Goal: Task Accomplishment & Management: Manage account settings

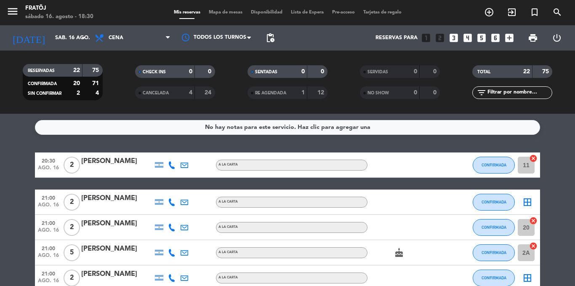
scroll to position [523, 0]
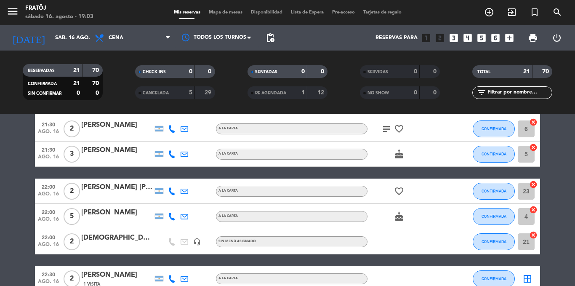
scroll to position [363, 0]
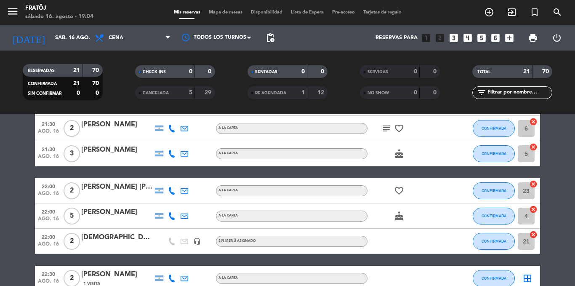
click at [490, 250] on div "CONFIRMADA" at bounding box center [494, 241] width 42 height 25
click at [490, 244] on button "CONFIRMADA" at bounding box center [494, 241] width 42 height 17
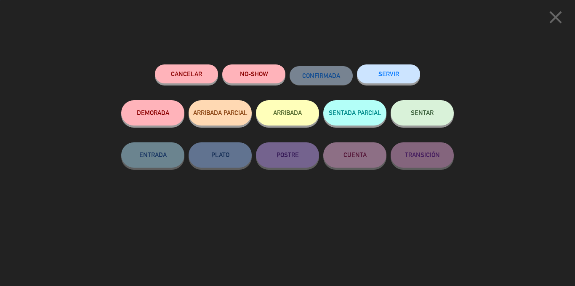
click at [202, 74] on button "Cancelar" at bounding box center [186, 73] width 63 height 19
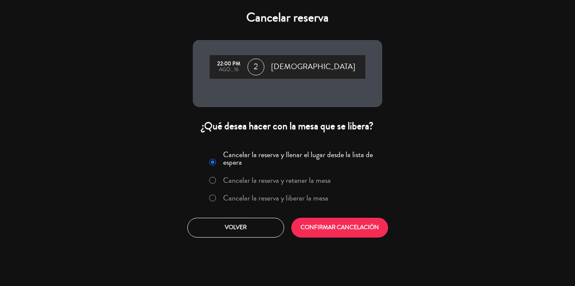
click at [291, 196] on label "Cancelar la reserva y liberar la mesa" at bounding box center [275, 198] width 105 height 8
click at [322, 245] on div "Cancelar reserva 22:00 PM ago., 16 2 [PERSON_NAME] ¿Qué desea hacer con la mesa…" at bounding box center [287, 143] width 575 height 286
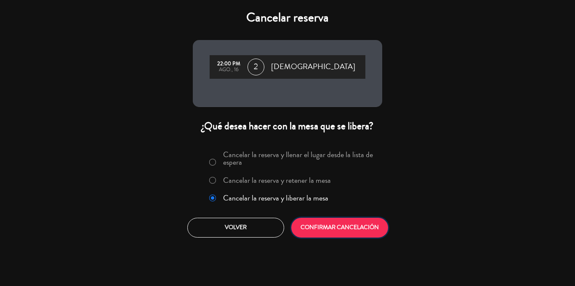
click at [322, 230] on button "CONFIRMAR CANCELACIÓN" at bounding box center [339, 228] width 97 height 20
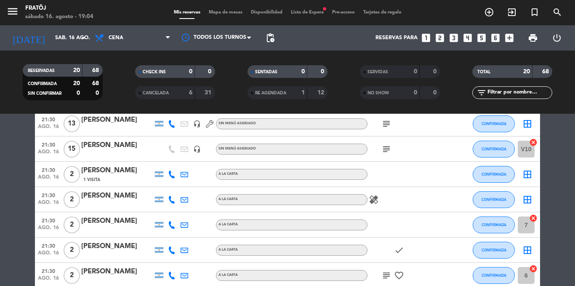
scroll to position [218, 0]
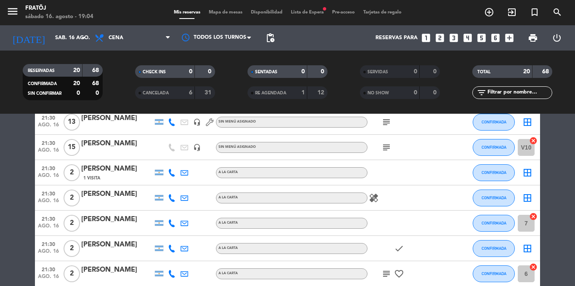
click at [384, 147] on icon "subject" at bounding box center [386, 147] width 10 height 10
click at [386, 117] on icon "subject" at bounding box center [386, 122] width 10 height 10
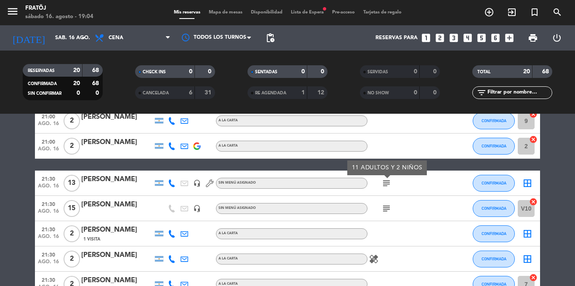
scroll to position [157, 0]
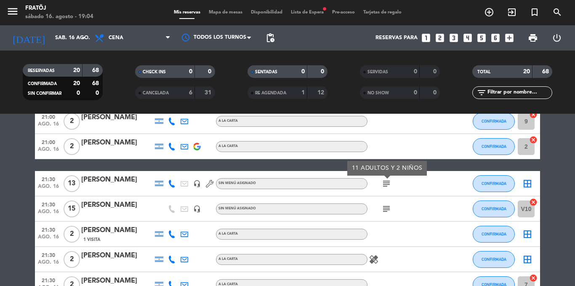
click at [430, 200] on div "subject" at bounding box center [405, 208] width 76 height 25
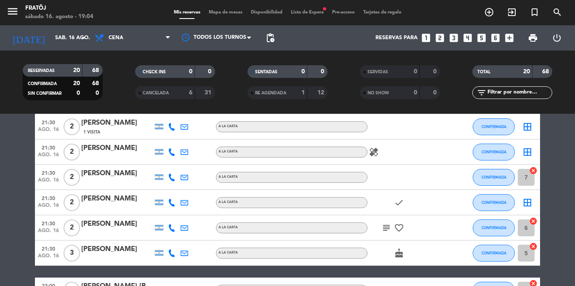
scroll to position [267, 0]
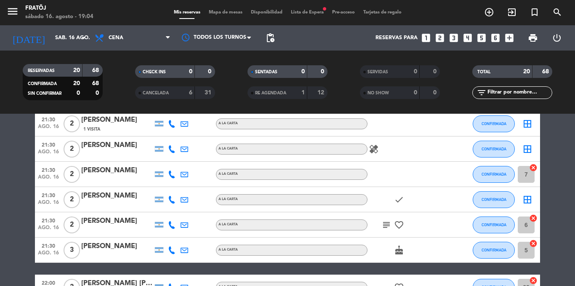
click at [387, 231] on div "subject favorite_border" at bounding box center [405, 224] width 76 height 25
click at [386, 226] on icon "subject" at bounding box center [386, 225] width 10 height 10
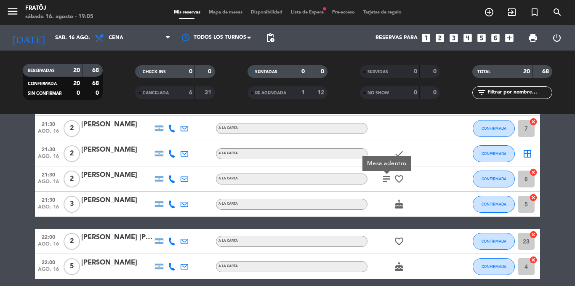
scroll to position [332, 0]
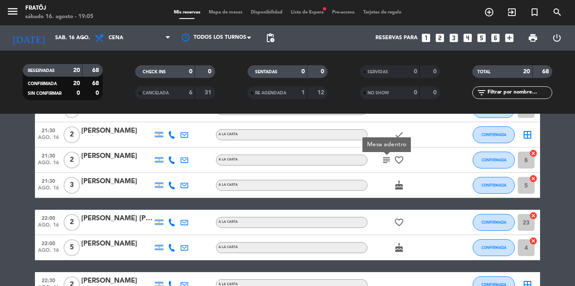
click at [383, 192] on div "cake" at bounding box center [405, 185] width 76 height 25
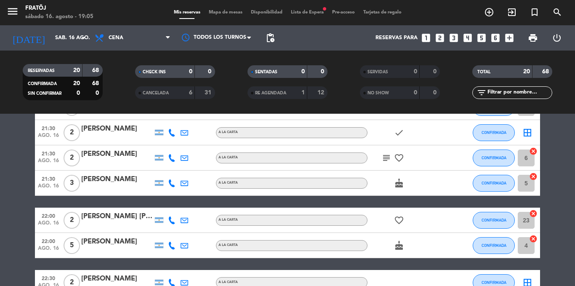
click at [403, 159] on icon "favorite_border" at bounding box center [399, 158] width 10 height 10
click at [385, 158] on icon "subject" at bounding box center [386, 158] width 10 height 10
click at [382, 225] on div "favorite_border" at bounding box center [405, 219] width 76 height 25
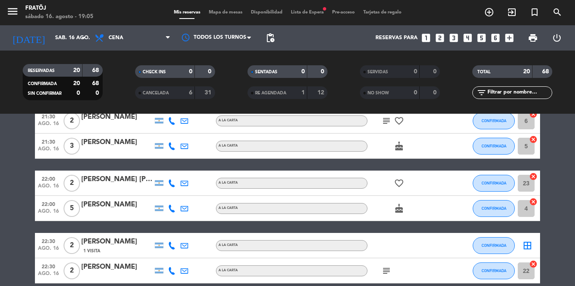
scroll to position [374, 0]
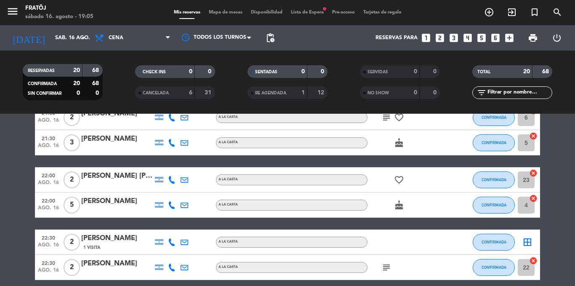
click at [382, 205] on div "cake" at bounding box center [405, 204] width 76 height 25
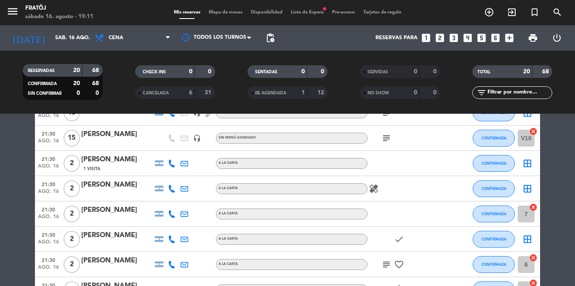
scroll to position [228, 0]
click at [307, 7] on div "menu Fratöj sábado 16. agosto - 19:11 Mis reservas Mapa de mesas Disponibilidad…" at bounding box center [287, 12] width 575 height 25
click at [307, 11] on span "Lista de Espera fiber_manual_record" at bounding box center [307, 12] width 41 height 5
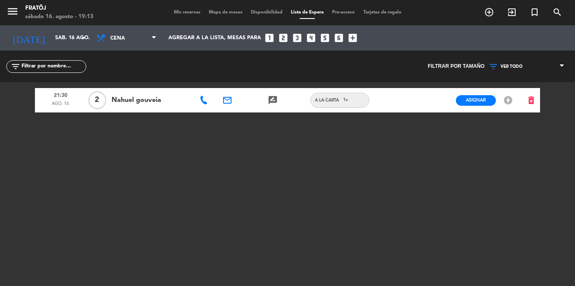
click at [179, 13] on span "Mis reservas" at bounding box center [187, 12] width 35 height 5
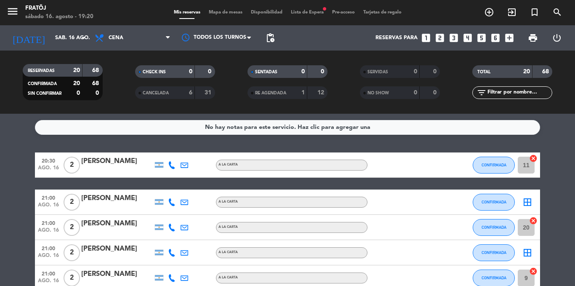
click at [439, 36] on icon "looks_two" at bounding box center [439, 37] width 11 height 11
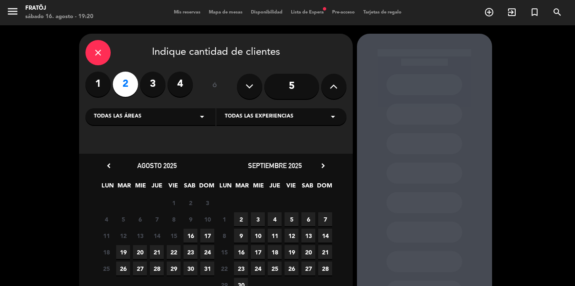
click at [183, 239] on div "11 12 13 14 15 16 17" at bounding box center [157, 235] width 118 height 16
click at [184, 238] on span "16" at bounding box center [190, 236] width 14 height 14
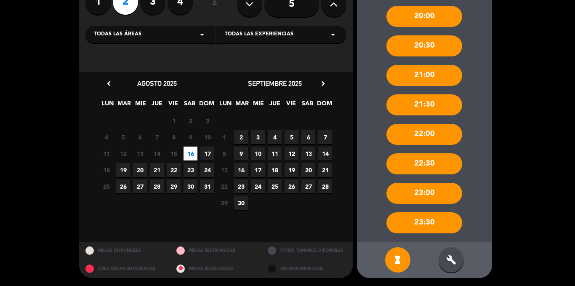
scroll to position [82, 0]
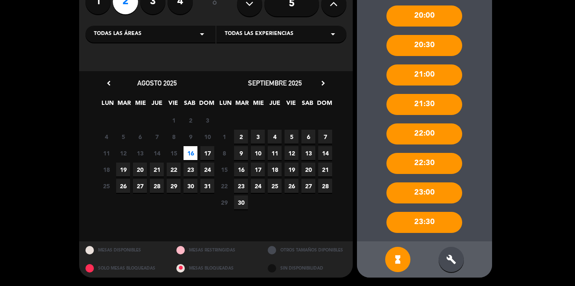
click at [445, 259] on div "build" at bounding box center [451, 259] width 25 height 25
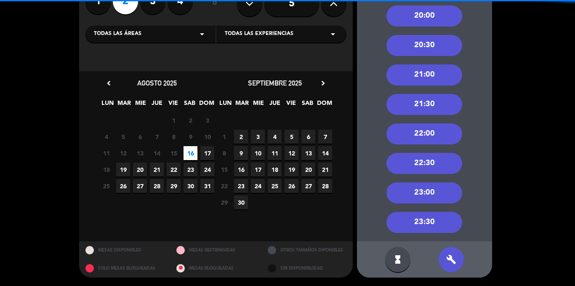
click at [431, 201] on div "23:00" at bounding box center [424, 192] width 76 height 21
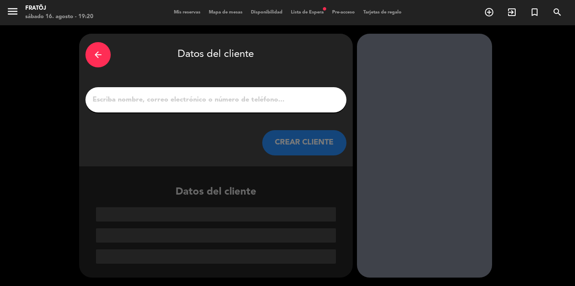
click at [98, 51] on icon "arrow_back" at bounding box center [98, 55] width 10 height 10
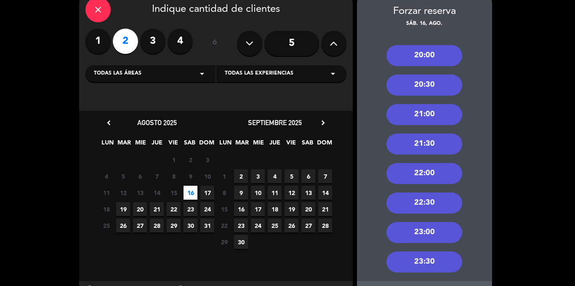
scroll to position [82, 0]
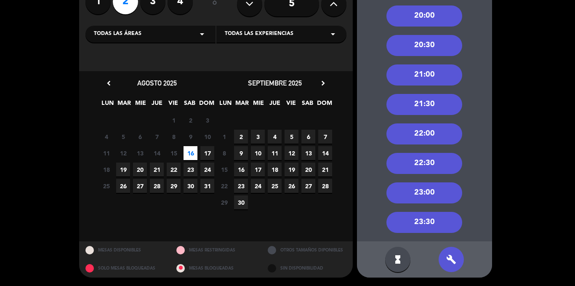
click at [432, 220] on div "23:30" at bounding box center [424, 222] width 76 height 21
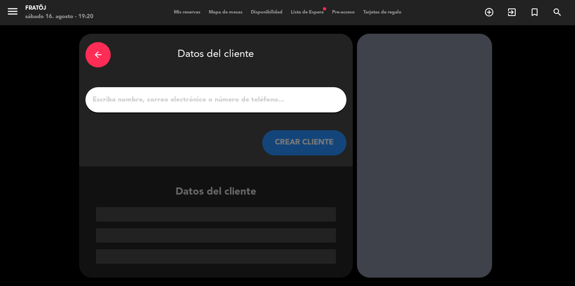
click at [256, 101] on input "1" at bounding box center [216, 100] width 248 height 12
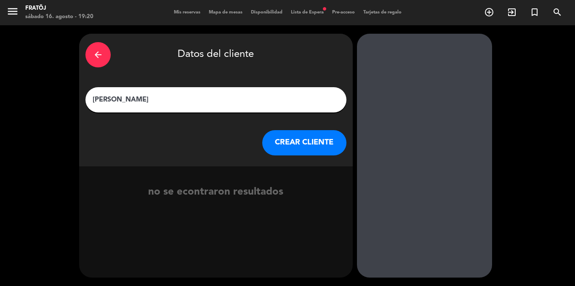
type input "[PERSON_NAME]"
click at [296, 146] on button "CREAR CLIENTE" at bounding box center [304, 142] width 84 height 25
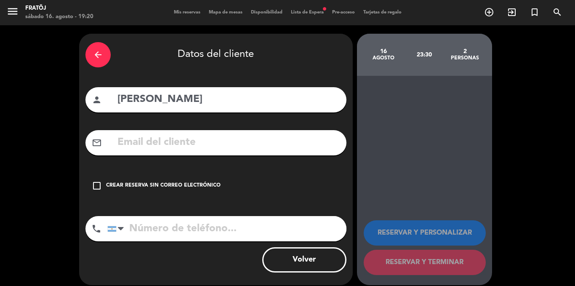
click at [223, 176] on div "check_box_outline_blank Crear reserva sin correo electrónico" at bounding box center [215, 185] width 261 height 25
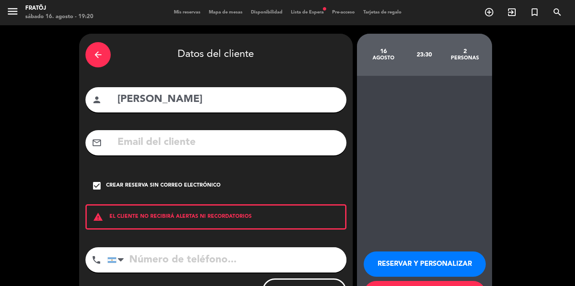
click at [208, 258] on input "tel" at bounding box center [226, 259] width 239 height 25
type input "1134874186"
click at [404, 266] on button "RESERVAR Y PERSONALIZAR" at bounding box center [425, 263] width 122 height 25
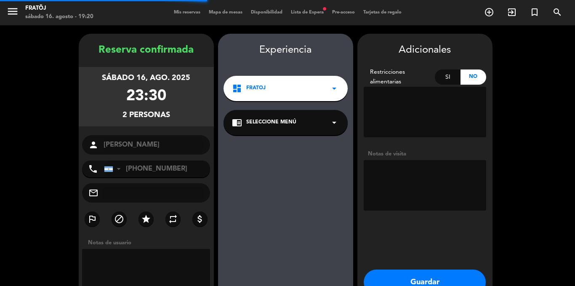
scroll to position [34, 0]
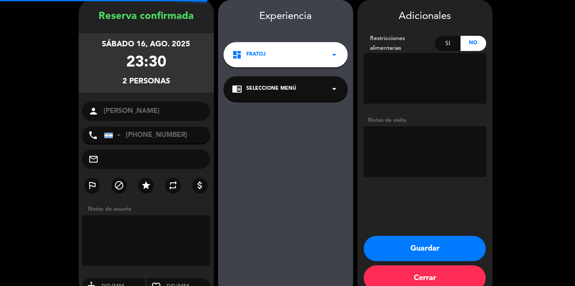
click at [417, 156] on textarea at bounding box center [425, 151] width 122 height 51
type textarea "GUARDAR LUGAR"
click at [439, 247] on button "Guardar" at bounding box center [425, 248] width 122 height 25
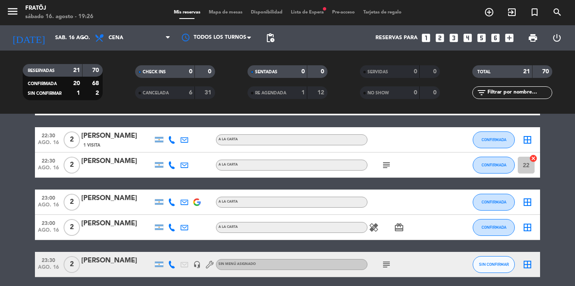
scroll to position [510, 0]
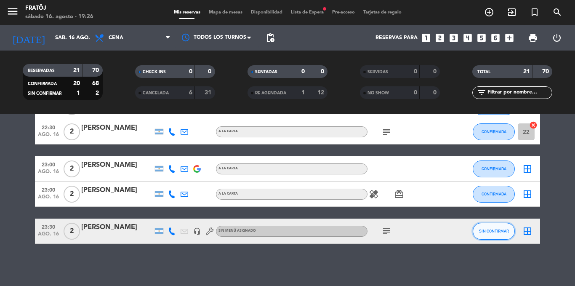
click at [484, 232] on span "SIN CONFIRMAR" at bounding box center [494, 231] width 30 height 5
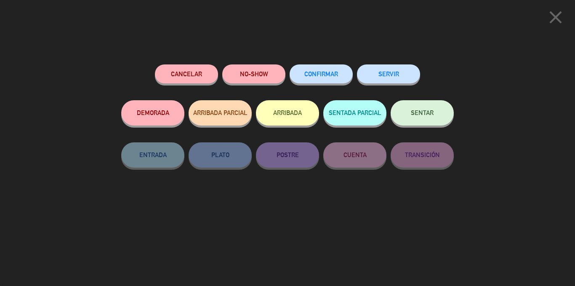
click at [319, 79] on button "CONFIRMAR" at bounding box center [321, 73] width 63 height 19
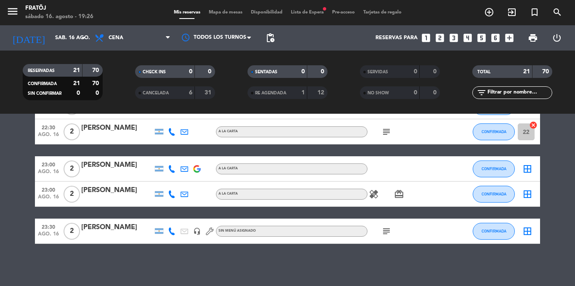
click at [104, 196] on div "[PERSON_NAME]" at bounding box center [117, 190] width 72 height 11
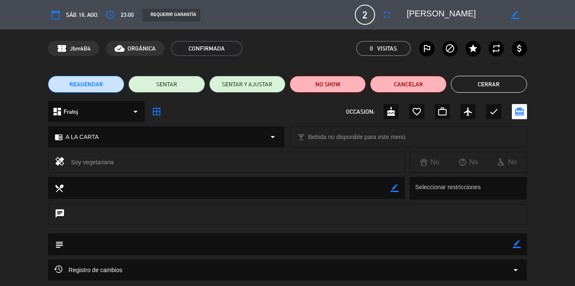
click at [518, 245] on icon "border_color" at bounding box center [517, 244] width 8 height 8
click at [493, 245] on textarea at bounding box center [288, 243] width 449 height 21
type textarea "GUARDAR LUGAR"
click at [517, 242] on icon at bounding box center [517, 244] width 8 height 8
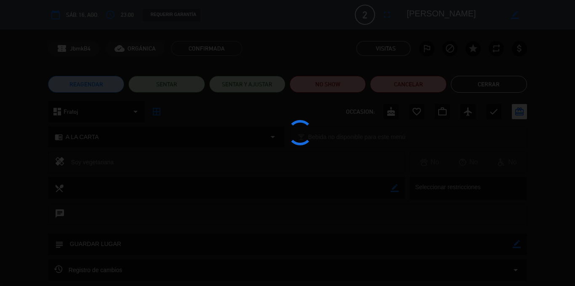
click at [506, 82] on edit-booking-info-modal "calendar_today sáb. 16, ago. access_time 23:00 REQUERIR GARANTÍA 2 [PERSON_NAME…" at bounding box center [287, 143] width 575 height 286
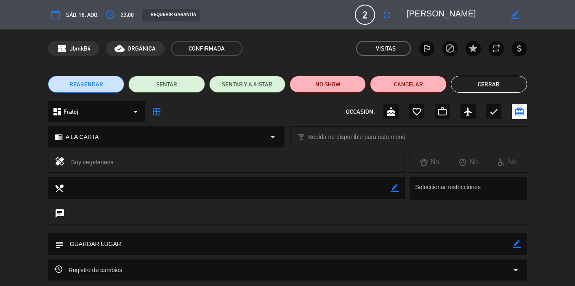
click at [506, 82] on button "Cerrar" at bounding box center [489, 84] width 76 height 17
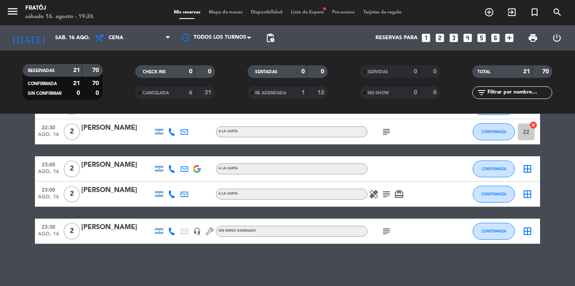
click at [141, 171] on div at bounding box center [117, 174] width 72 height 7
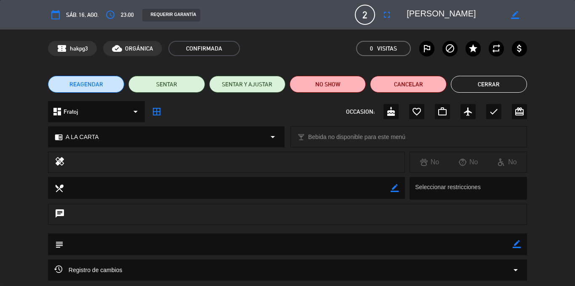
click at [518, 242] on icon "border_color" at bounding box center [517, 244] width 8 height 8
click at [464, 248] on textarea at bounding box center [288, 243] width 449 height 21
click at [507, 240] on textarea at bounding box center [288, 243] width 449 height 21
type textarea "GUARDAR LUGAR"
click at [513, 243] on icon at bounding box center [517, 244] width 8 height 8
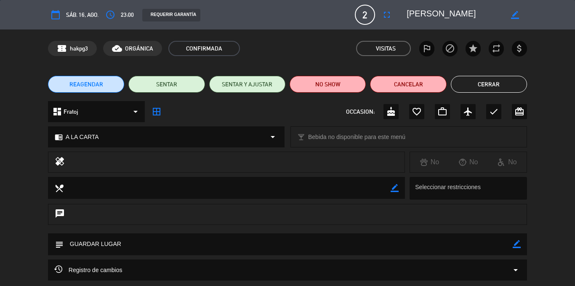
click at [508, 85] on button "Cerrar" at bounding box center [489, 84] width 76 height 17
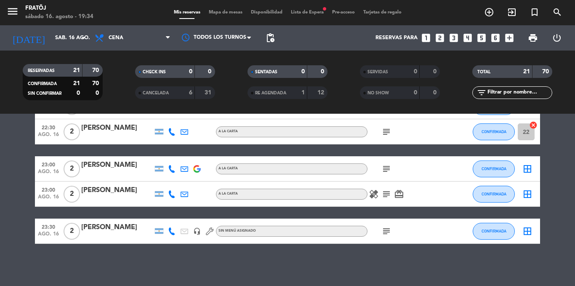
click at [437, 35] on icon "looks_two" at bounding box center [439, 37] width 11 height 11
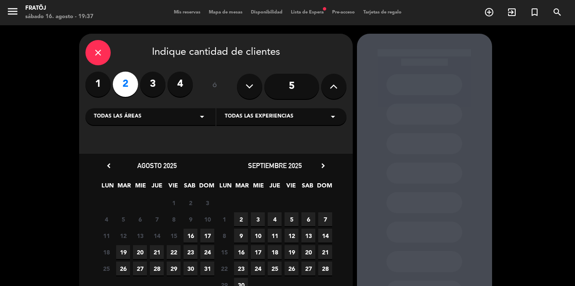
click at [188, 229] on span "16" at bounding box center [190, 236] width 14 height 14
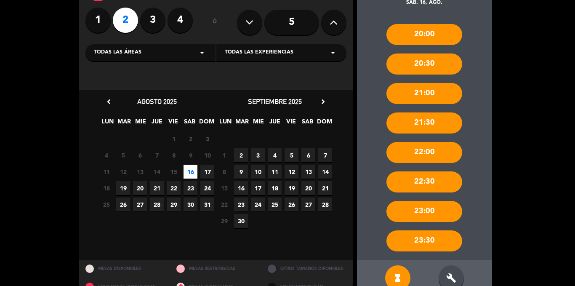
scroll to position [82, 0]
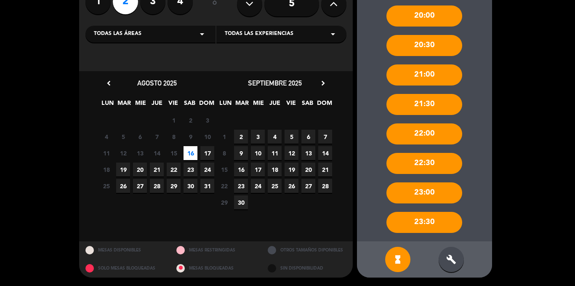
click at [449, 255] on icon "build" at bounding box center [451, 259] width 10 height 10
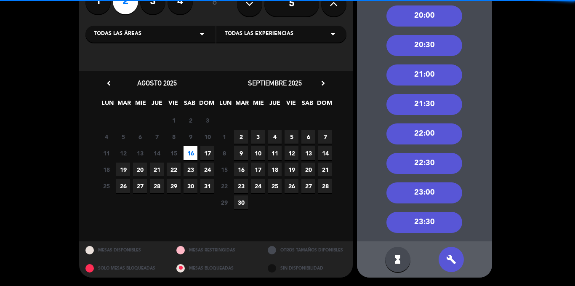
click at [438, 142] on div "22:00" at bounding box center [424, 133] width 76 height 21
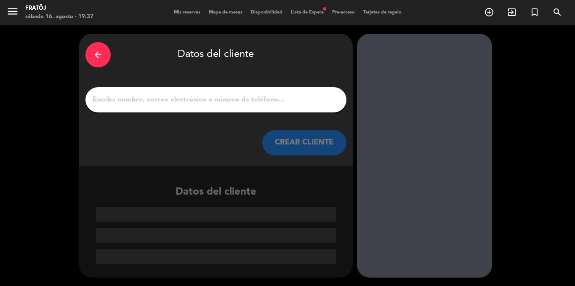
click at [196, 94] on input "1" at bounding box center [216, 100] width 248 height 12
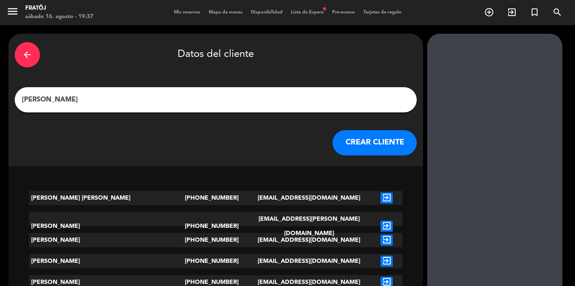
type input "[PERSON_NAME]"
click at [324, 160] on div "arrow_back Datos del cliente [PERSON_NAME] CLIENTE" at bounding box center [215, 100] width 415 height 133
click at [322, 155] on div "arrow_back Datos del cliente [PERSON_NAME] CLIENTE" at bounding box center [215, 100] width 415 height 133
click at [332, 151] on button "CREAR CLIENTE" at bounding box center [374, 142] width 84 height 25
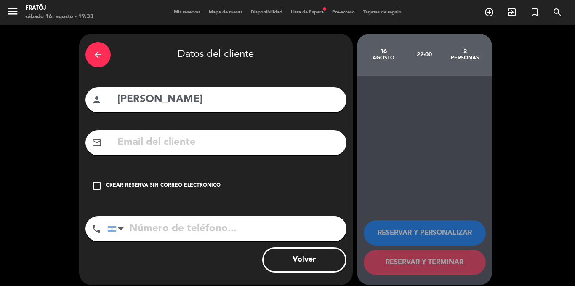
click at [231, 180] on div "check_box_outline_blank Crear reserva sin correo electrónico" at bounding box center [215, 185] width 261 height 25
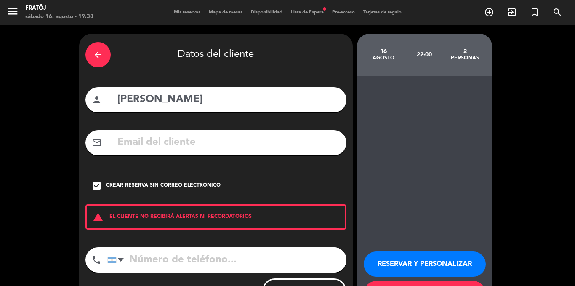
click at [230, 257] on input "tel" at bounding box center [226, 259] width 239 height 25
type input "1124623107"
click at [447, 251] on div "RESERVAR Y PERSONALIZAR RESERVAR Y TERMINAR" at bounding box center [425, 275] width 122 height 82
click at [447, 251] on button "RESERVAR Y PERSONALIZAR" at bounding box center [425, 263] width 122 height 25
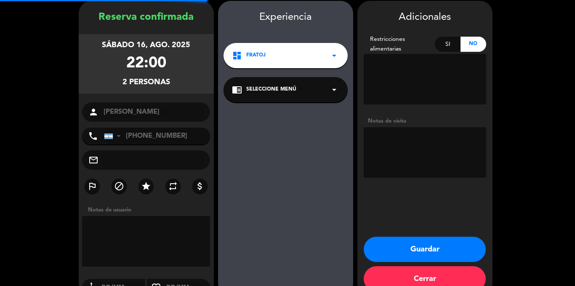
scroll to position [34, 0]
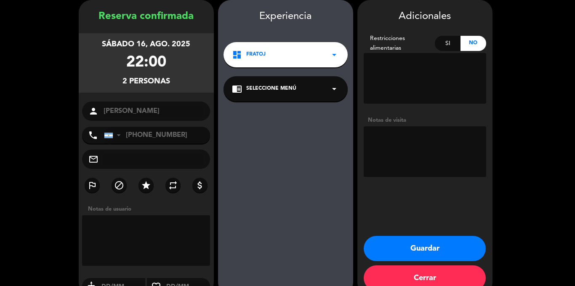
click at [447, 247] on button "Guardar" at bounding box center [425, 248] width 122 height 25
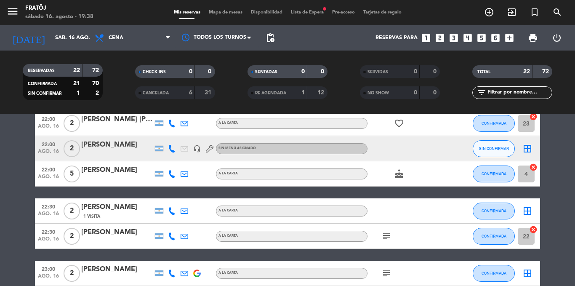
scroll to position [421, 0]
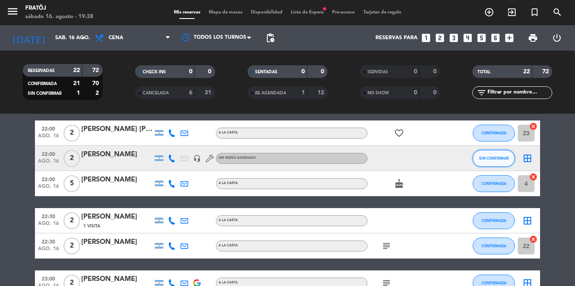
click at [508, 158] on span "SIN CONFIRMAR" at bounding box center [494, 158] width 30 height 5
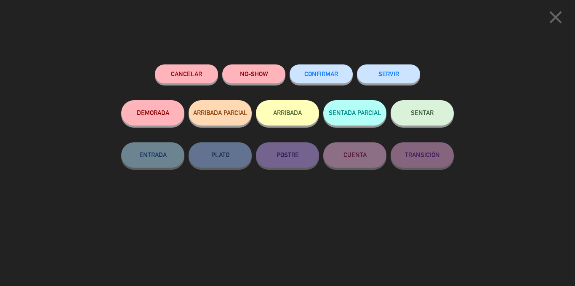
click at [321, 75] on span "CONFIRMAR" at bounding box center [321, 73] width 34 height 7
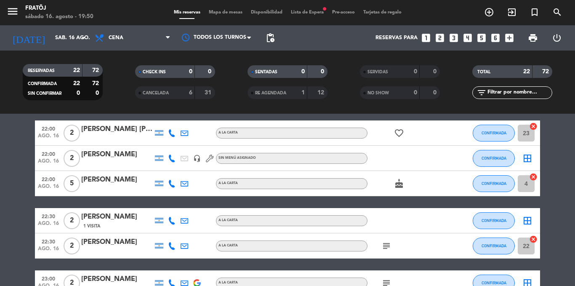
click at [311, 14] on span "Lista de Espera fiber_manual_record" at bounding box center [307, 12] width 41 height 5
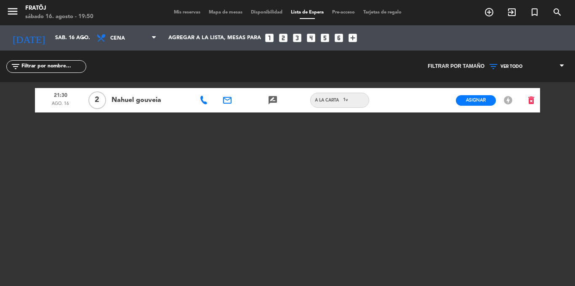
click at [204, 96] on icon at bounding box center [203, 100] width 8 height 8
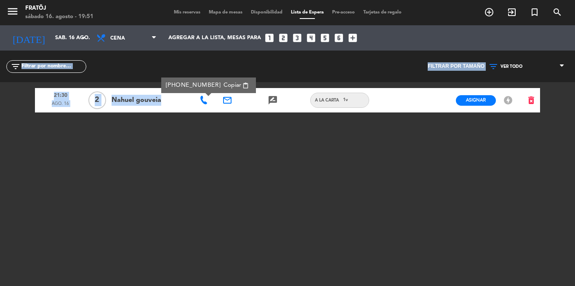
drag, startPoint x: 159, startPoint y: 131, endPoint x: 168, endPoint y: -10, distance: 140.8
click at [168, 0] on html "close × Fratöj × chrome_reader_mode Listado de Reservas account_box Clientes ac…" at bounding box center [287, 143] width 575 height 286
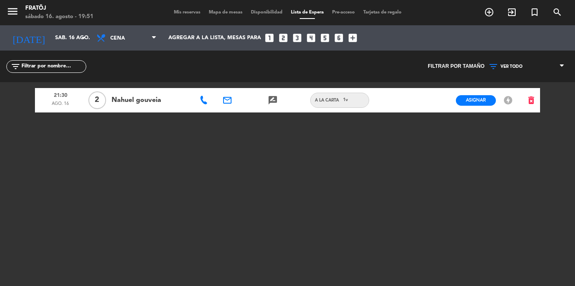
click at [182, 15] on span "Mis reservas" at bounding box center [187, 12] width 35 height 5
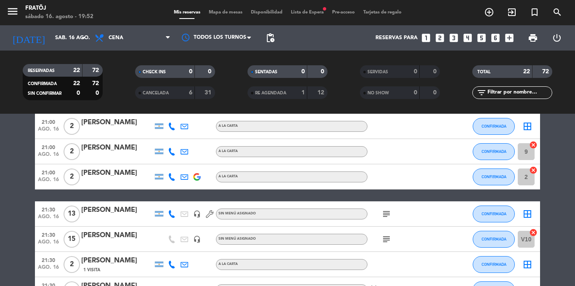
scroll to position [168, 0]
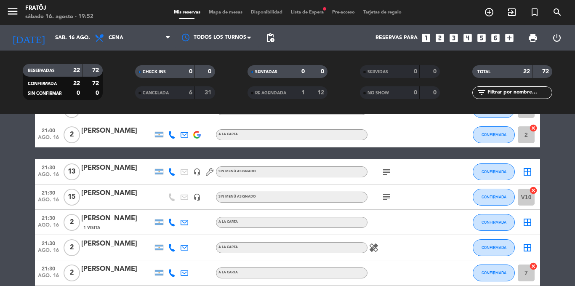
click at [190, 91] on strong "6" at bounding box center [190, 93] width 3 height 6
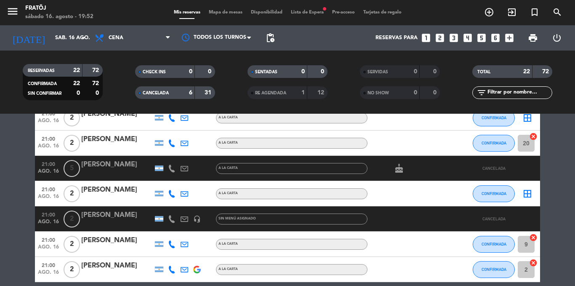
scroll to position [42, 0]
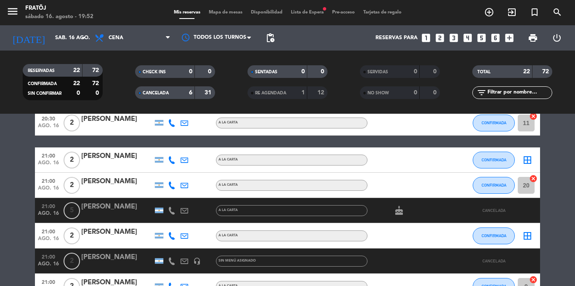
click at [173, 207] on icon at bounding box center [172, 211] width 8 height 8
click at [191, 98] on div "CANCELADA 6 31" at bounding box center [175, 92] width 80 height 13
click at [195, 94] on div "CANCELADA 6 31" at bounding box center [175, 92] width 80 height 13
click at [186, 98] on div "CANCELADA 6 31" at bounding box center [175, 92] width 80 height 13
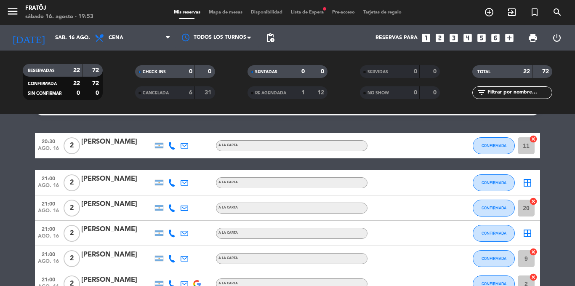
scroll to position [0, 0]
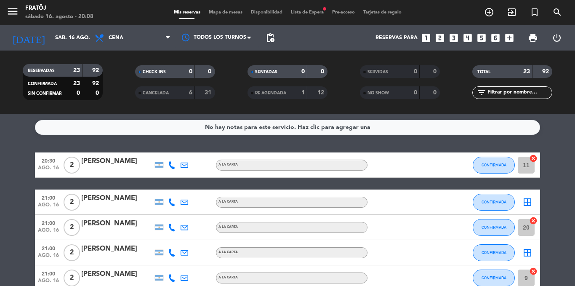
click at [291, 16] on div "Mis reservas Mapa de mesas Disponibilidad Lista de Espera fiber_manual_record P…" at bounding box center [288, 13] width 236 height 8
click at [295, 13] on span "Lista de Espera fiber_manual_record" at bounding box center [307, 12] width 41 height 5
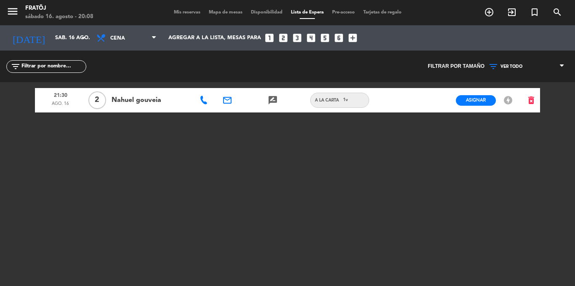
click at [172, 11] on span "Mis reservas" at bounding box center [187, 12] width 35 height 5
